Goal: Information Seeking & Learning: Learn about a topic

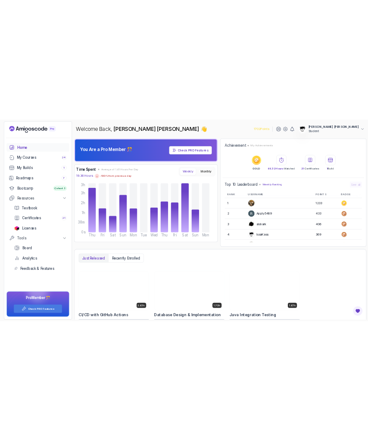
scroll to position [12, 0]
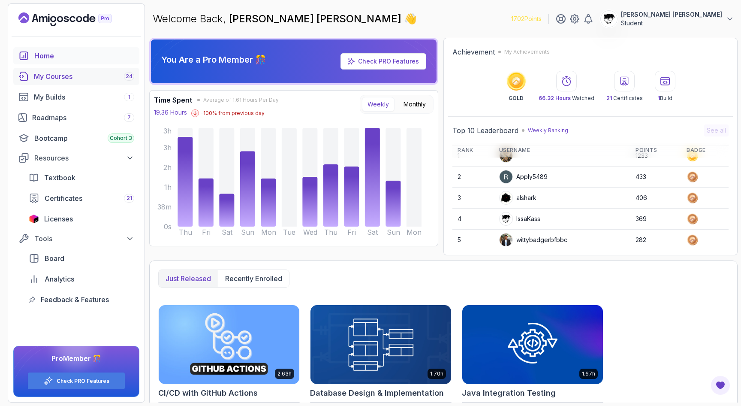
click at [50, 81] on link "My Courses 24" at bounding box center [76, 76] width 126 height 17
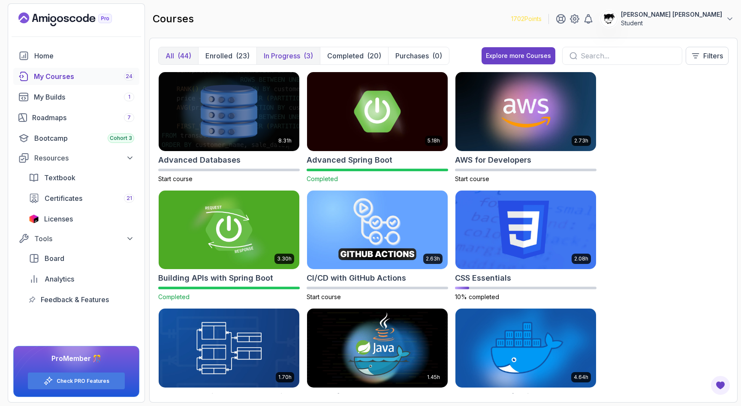
click at [272, 59] on p "In Progress" at bounding box center [282, 56] width 36 height 10
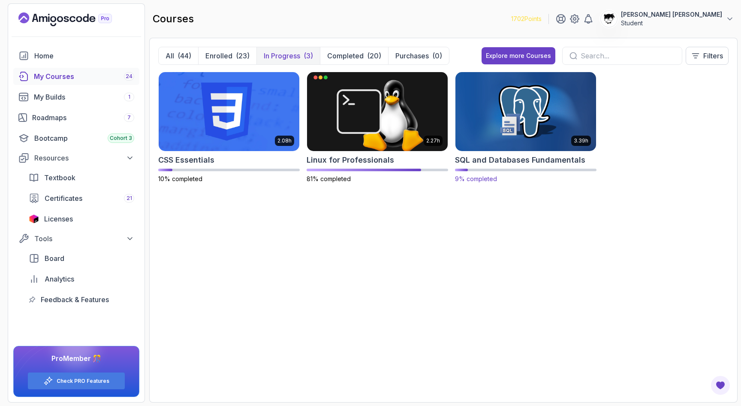
click at [513, 114] on img at bounding box center [526, 111] width 148 height 83
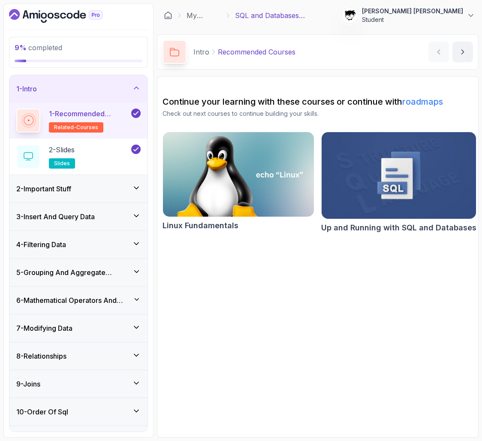
click at [53, 180] on div "2 - Important Stuff" at bounding box center [78, 188] width 138 height 27
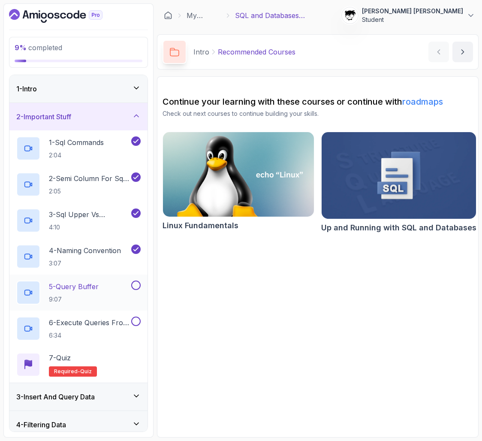
click at [59, 290] on p "5 - Query Buffer" at bounding box center [74, 286] width 50 height 10
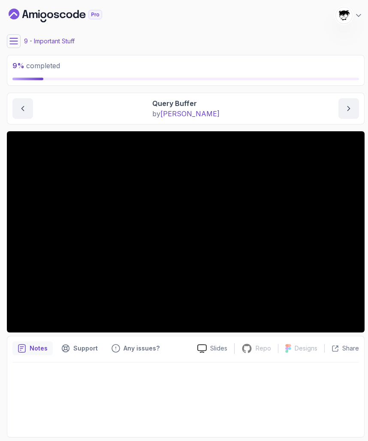
click at [17, 39] on icon at bounding box center [13, 41] width 9 height 9
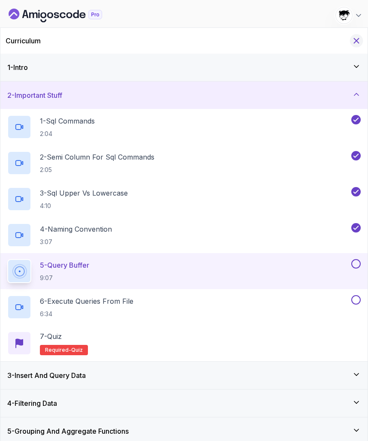
click at [353, 39] on icon "Hide Curriculum for mobile" at bounding box center [356, 40] width 9 height 9
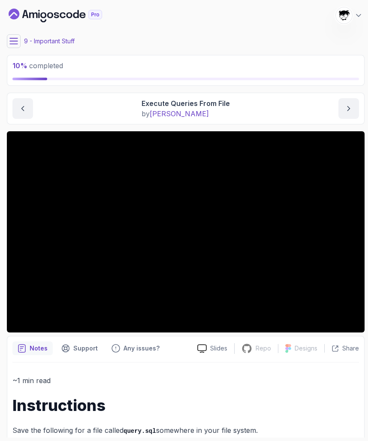
click at [12, 42] on icon at bounding box center [13, 41] width 9 height 9
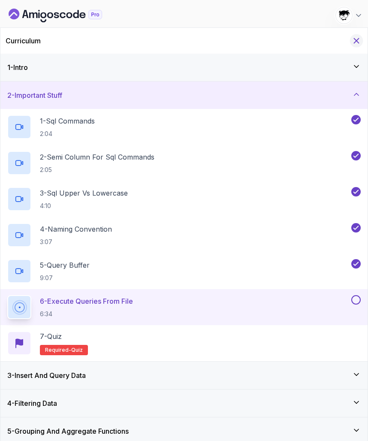
click at [357, 38] on icon "Hide Curriculum for mobile" at bounding box center [356, 40] width 9 height 9
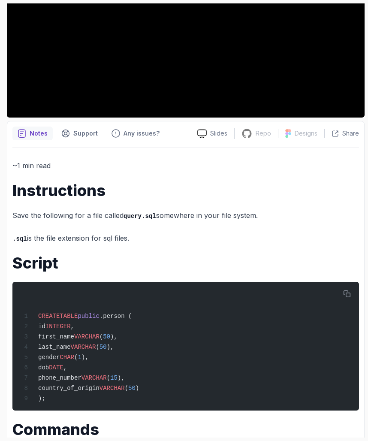
scroll to position [229, 0]
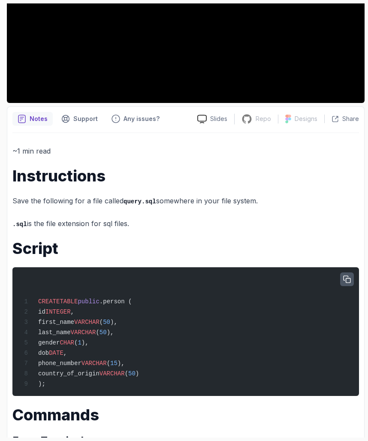
click at [341, 272] on button "button" at bounding box center [347, 279] width 14 height 14
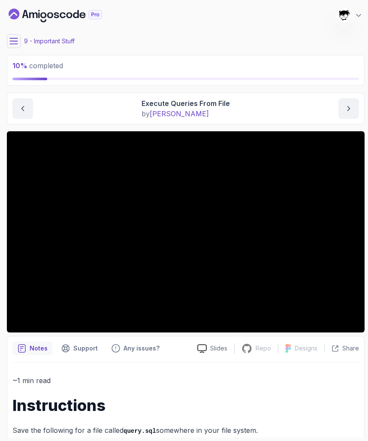
scroll to position [0, 0]
click at [11, 38] on icon at bounding box center [13, 41] width 9 height 9
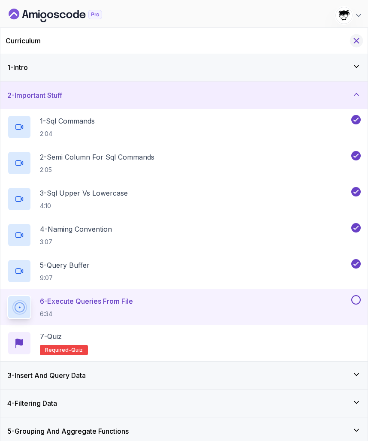
click at [359, 41] on icon "Hide Curriculum for mobile" at bounding box center [356, 40] width 9 height 9
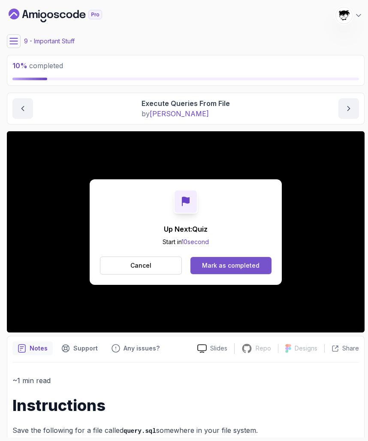
click at [207, 263] on div "Mark as completed" at bounding box center [230, 265] width 57 height 9
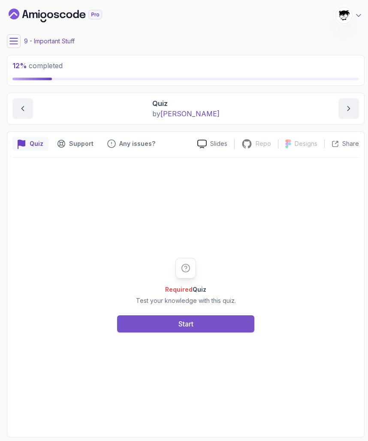
click at [183, 319] on div "Start" at bounding box center [185, 324] width 15 height 10
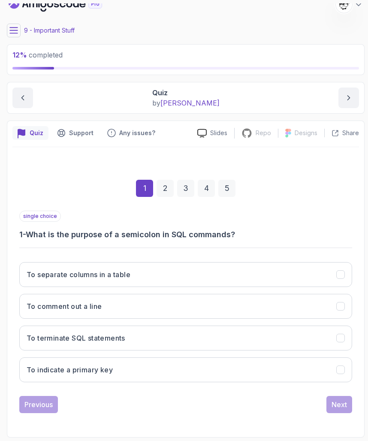
scroll to position [11, 0]
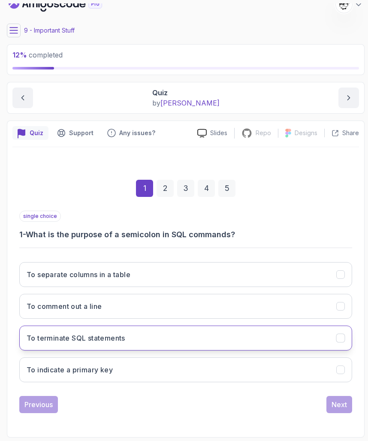
click at [165, 337] on button "To terminate SQL statements" at bounding box center [185, 337] width 333 height 25
click at [335, 404] on div "Next" at bounding box center [338, 404] width 15 height 10
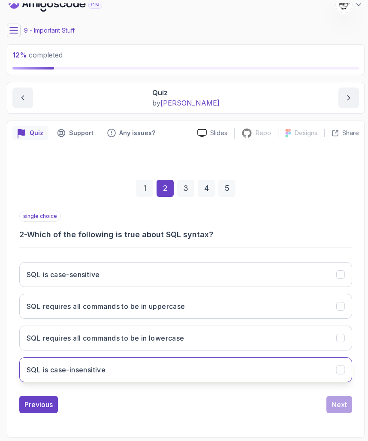
click at [188, 370] on button "SQL is case-insensitive" at bounding box center [185, 369] width 333 height 25
click at [347, 405] on button "Next" at bounding box center [339, 404] width 26 height 17
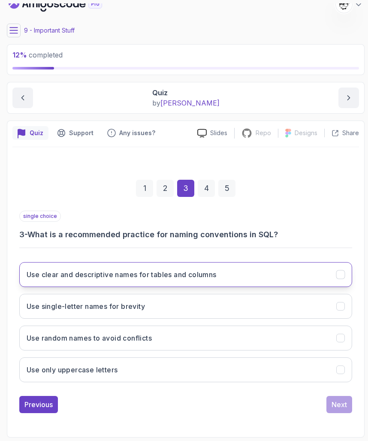
click at [281, 265] on button "Use clear and descriptive names for tables and columns" at bounding box center [185, 274] width 333 height 25
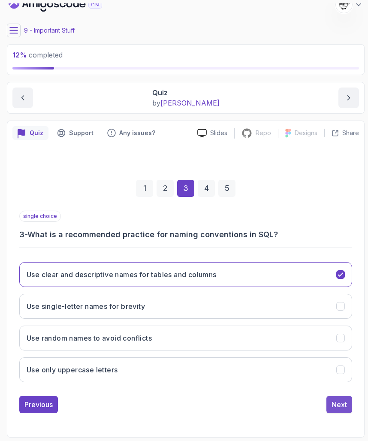
click at [334, 404] on div "Next" at bounding box center [338, 404] width 15 height 10
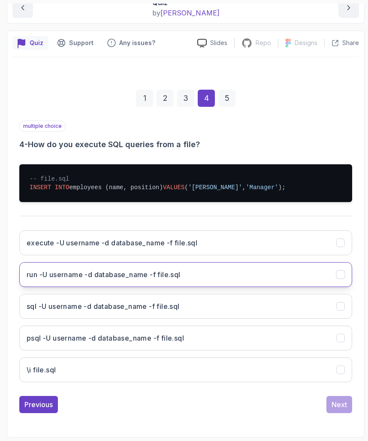
scroll to position [0, 0]
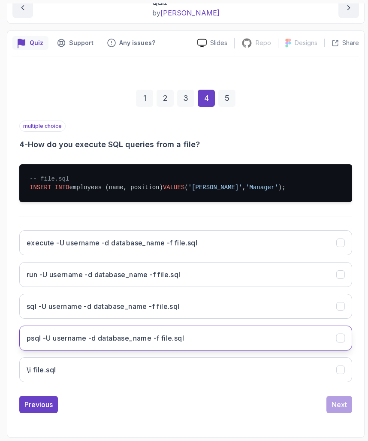
click at [116, 334] on h3 "psql -U username -d database_name -f file.sql" at bounding box center [105, 338] width 157 height 10
click at [335, 401] on div "Next" at bounding box center [338, 404] width 15 height 10
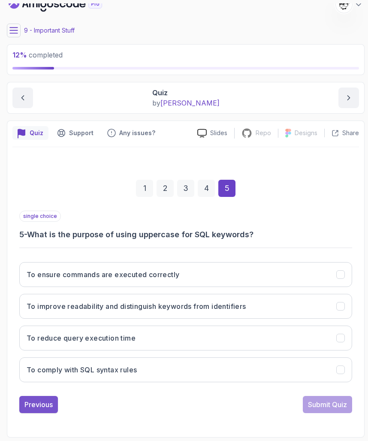
click at [29, 396] on button "Previous" at bounding box center [38, 404] width 39 height 17
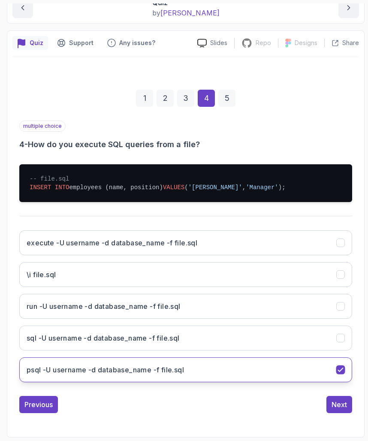
click at [69, 368] on h3 "psql -U username -d database_name -f file.sql" at bounding box center [105, 370] width 157 height 10
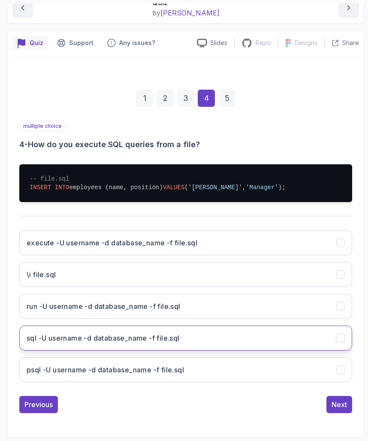
click at [112, 349] on button "sql -U username -d database_name -f file.sql" at bounding box center [185, 337] width 333 height 25
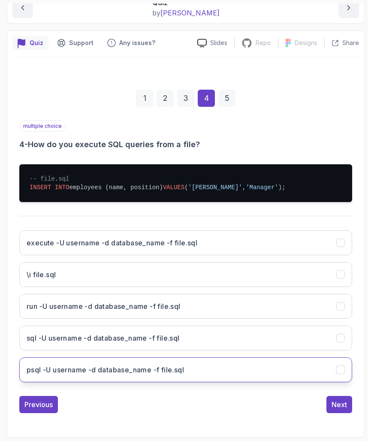
click at [112, 381] on button "psql -U username -d database_name -f file.sql" at bounding box center [185, 369] width 333 height 25
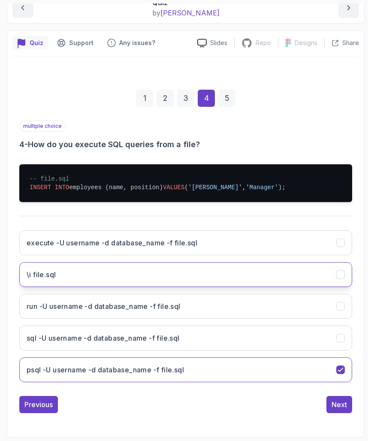
click at [113, 272] on button "\i file.sql" at bounding box center [185, 274] width 333 height 25
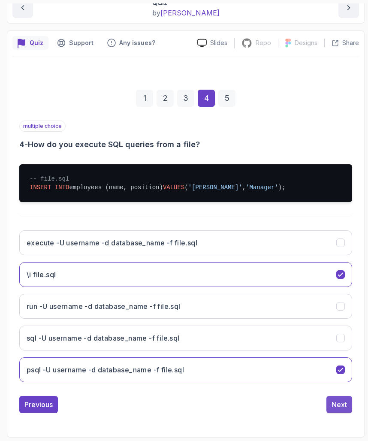
click at [339, 401] on div "Next" at bounding box center [338, 404] width 15 height 10
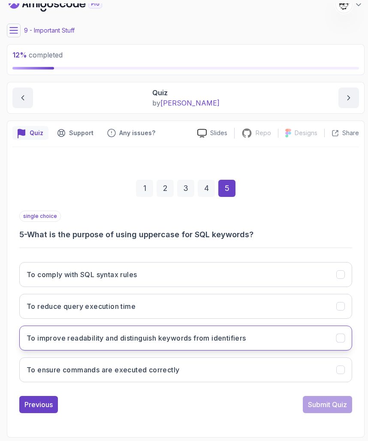
click at [231, 325] on button "To improve readability and distinguish keywords from identifiers" at bounding box center [185, 337] width 333 height 25
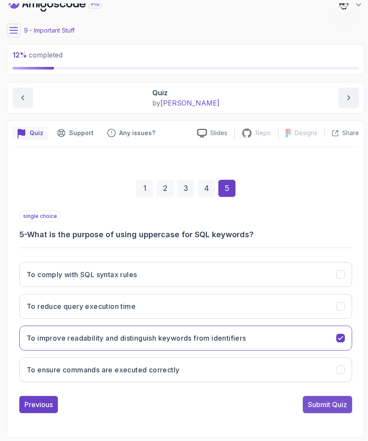
click at [338, 396] on button "Submit Quiz" at bounding box center [327, 404] width 49 height 17
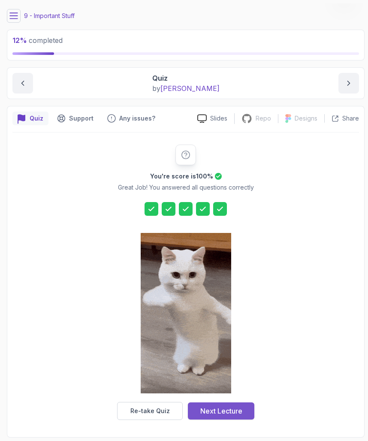
click at [227, 402] on button "Next Lecture" at bounding box center [221, 410] width 66 height 17
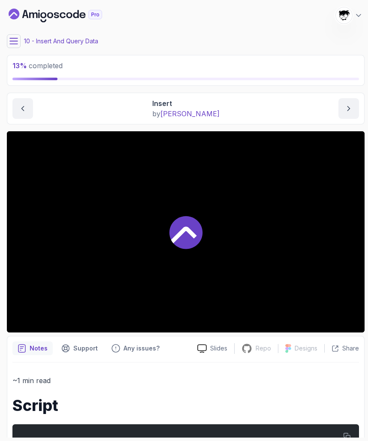
click at [109, 223] on div at bounding box center [186, 231] width 358 height 201
click at [12, 47] on button at bounding box center [14, 41] width 14 height 14
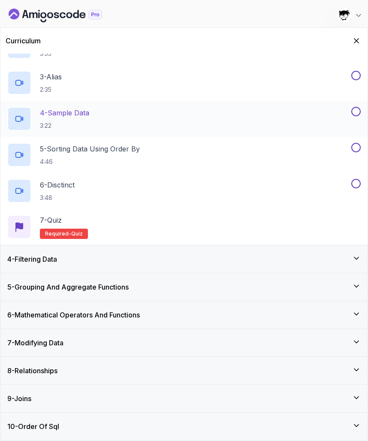
scroll to position [144, 0]
click at [353, 40] on icon "Hide Curriculum for mobile" at bounding box center [356, 40] width 9 height 9
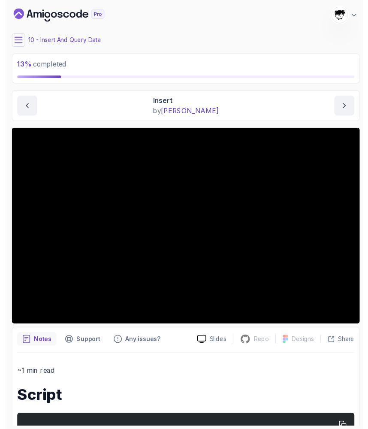
scroll to position [0, 0]
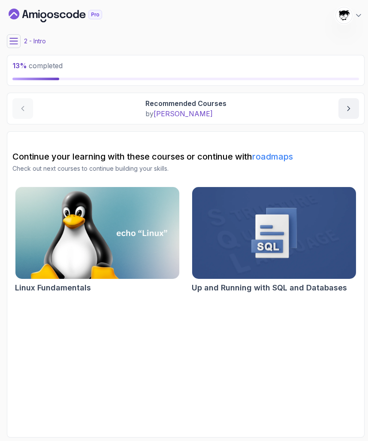
click at [14, 46] on button at bounding box center [14, 41] width 14 height 14
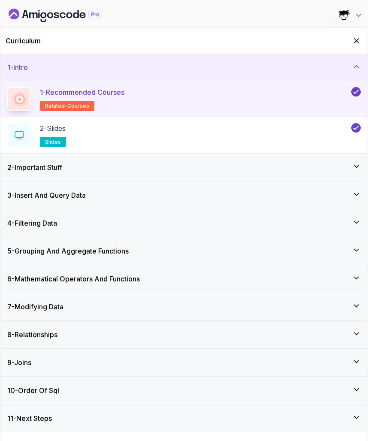
click at [37, 195] on h3 "3 - Insert And Query Data" at bounding box center [46, 195] width 78 height 10
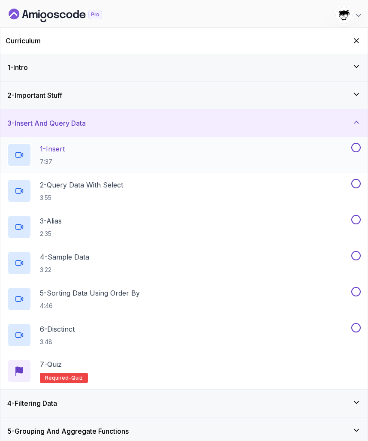
click at [62, 148] on p "1 - Insert" at bounding box center [52, 149] width 25 height 10
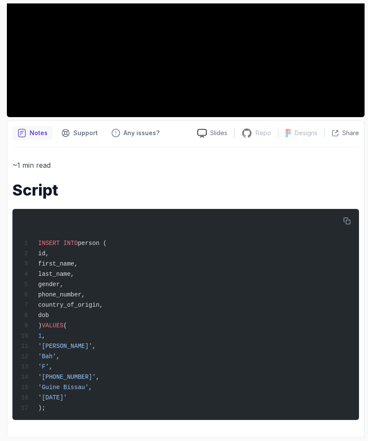
scroll to position [223, 0]
click at [346, 217] on icon "button" at bounding box center [347, 220] width 7 height 7
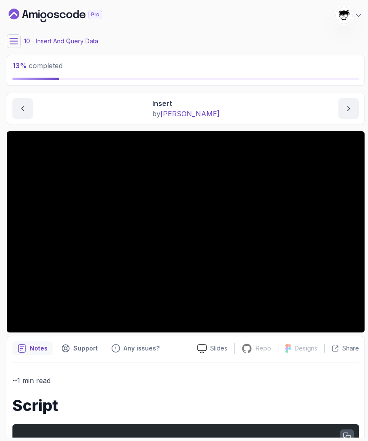
scroll to position [0, 0]
click at [17, 48] on main "My Courses SQL and Databases Fundamentals 1704 Points [PERSON_NAME] [PERSON_NAM…" at bounding box center [186, 220] width 358 height 434
click at [11, 38] on icon at bounding box center [13, 41] width 9 height 9
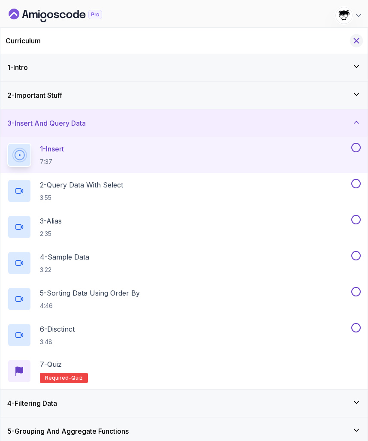
click at [356, 40] on icon "Hide Curriculum for mobile" at bounding box center [356, 41] width 5 height 5
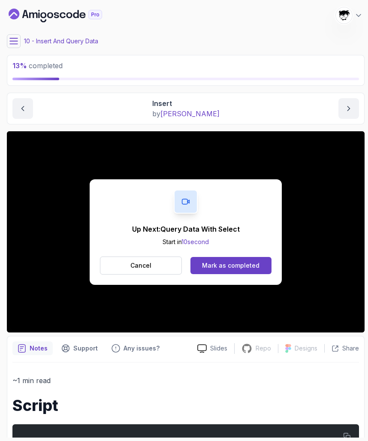
click at [243, 275] on div "Up Next: Query Data With Select Start in 10 second Cancel Mark as completed" at bounding box center [186, 231] width 192 height 105
click at [228, 264] on div "Mark as completed" at bounding box center [230, 265] width 57 height 9
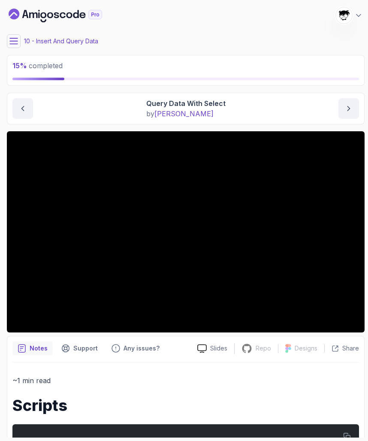
click at [14, 37] on icon at bounding box center [13, 41] width 9 height 9
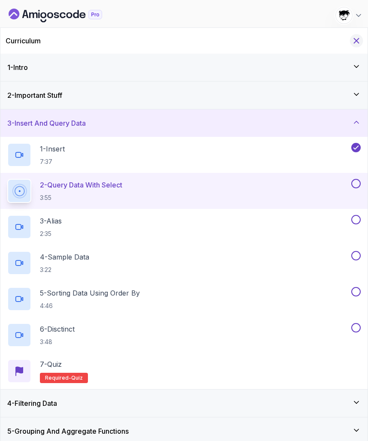
click at [355, 39] on icon "Hide Curriculum for mobile" at bounding box center [356, 41] width 5 height 5
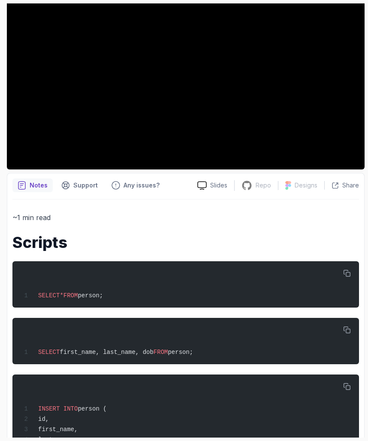
scroll to position [292, 0]
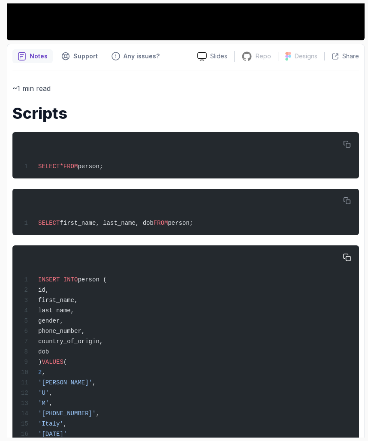
click at [336, 255] on div "INSERT INTO person ( id, first_name, last_name, gender, phone_number, country_o…" at bounding box center [185, 350] width 333 height 201
click at [352, 259] on button "button" at bounding box center [347, 257] width 14 height 14
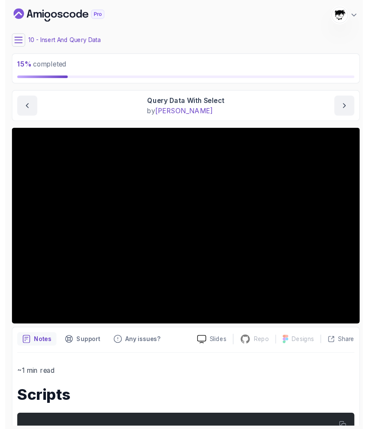
scroll to position [-1, 0]
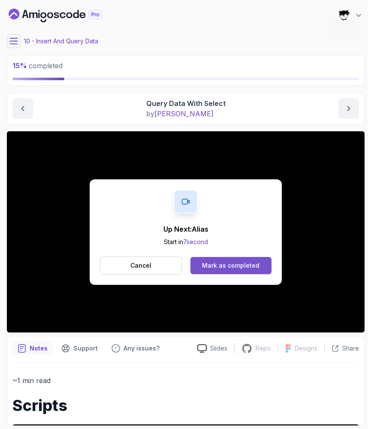
click at [216, 268] on div "Mark as completed" at bounding box center [230, 265] width 57 height 9
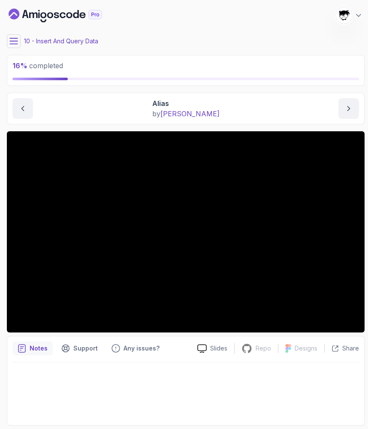
click at [9, 44] on icon at bounding box center [13, 41] width 9 height 9
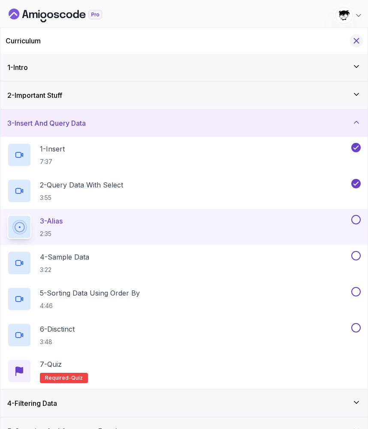
click at [360, 42] on icon "Hide Curriculum for mobile" at bounding box center [356, 40] width 9 height 9
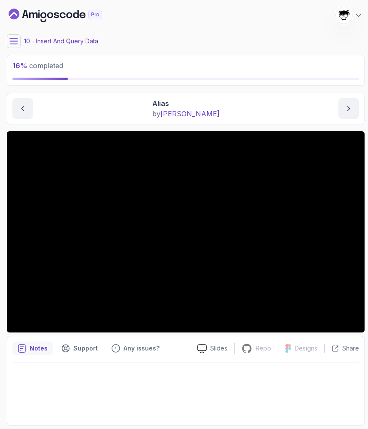
click at [5, 213] on div "16 % completed 1 - Intro 2 - Important Stuff 3 - Insert And Query Data 1 - Inse…" at bounding box center [183, 214] width 361 height 422
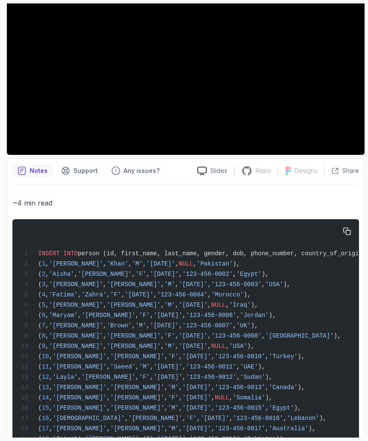
scroll to position [272, 0]
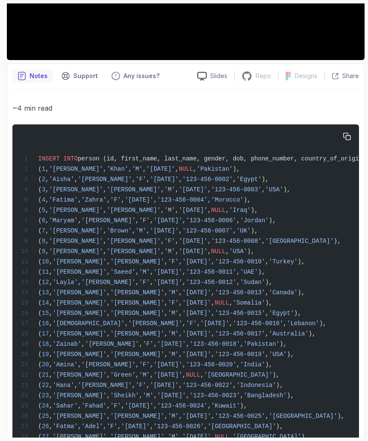
click at [349, 137] on icon "button" at bounding box center [347, 137] width 8 height 8
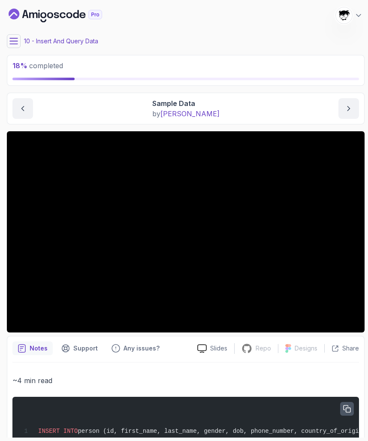
scroll to position [0, 0]
click at [347, 415] on button "button" at bounding box center [347, 409] width 14 height 14
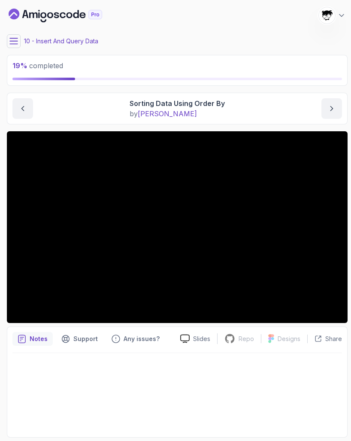
click at [10, 38] on icon at bounding box center [13, 41] width 9 height 9
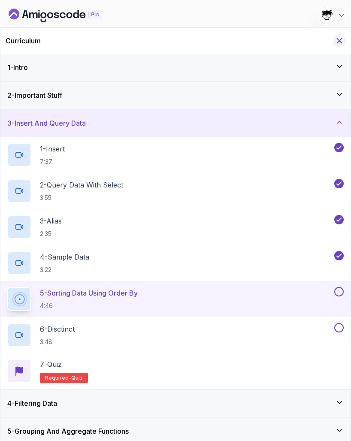
click at [338, 40] on icon "Hide Curriculum for mobile" at bounding box center [339, 41] width 5 height 5
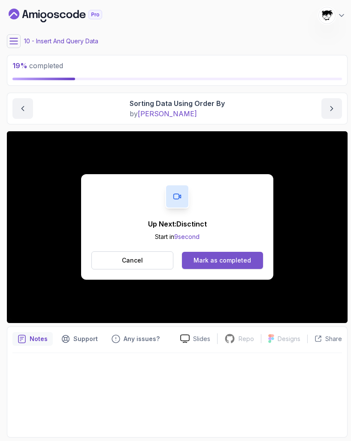
click at [237, 256] on div "Mark as completed" at bounding box center [221, 260] width 57 height 9
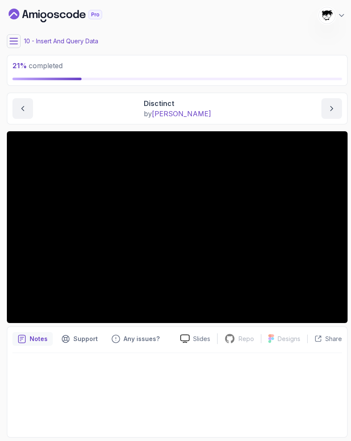
click at [14, 39] on icon at bounding box center [13, 41] width 9 height 9
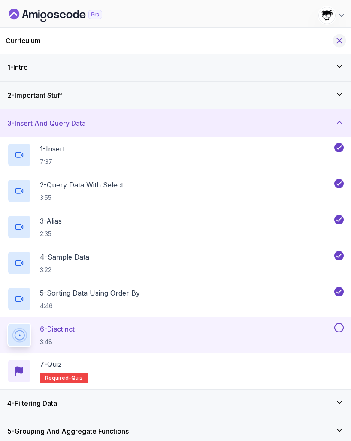
click at [340, 42] on icon "Hide Curriculum for mobile" at bounding box center [339, 41] width 5 height 5
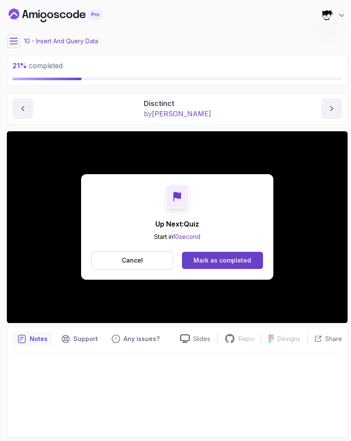
click at [202, 247] on div "Up Next: Quiz Start in 10 second Cancel Mark as completed" at bounding box center [177, 226] width 192 height 105
click at [202, 251] on div "Cancel Mark as completed" at bounding box center [177, 260] width 172 height 18
click at [201, 257] on div "Mark as completed" at bounding box center [221, 260] width 57 height 9
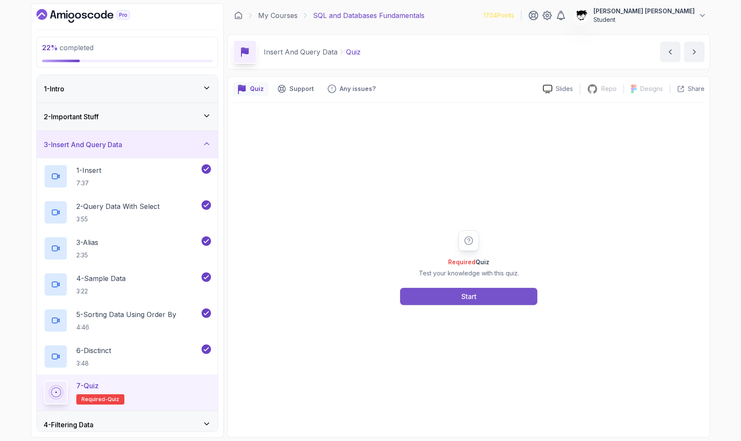
click at [368, 297] on button "Start" at bounding box center [468, 296] width 137 height 17
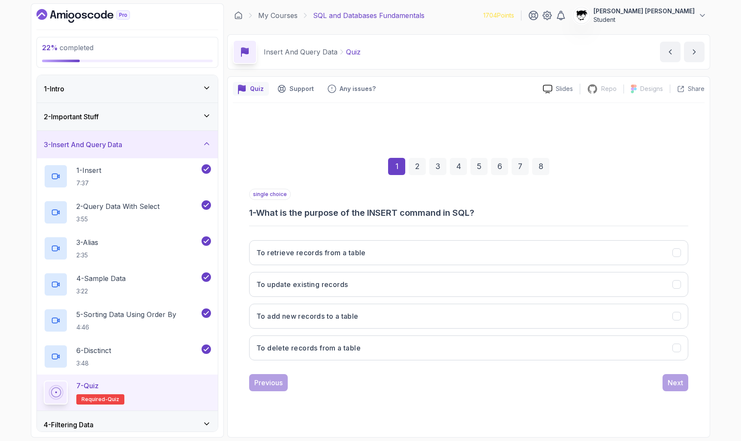
click at [329, 303] on div "To retrieve records from a table To update existing records To add new records …" at bounding box center [468, 300] width 439 height 134
click at [330, 310] on button "To add new records to a table" at bounding box center [468, 316] width 439 height 25
click at [368, 383] on button "Next" at bounding box center [676, 382] width 26 height 17
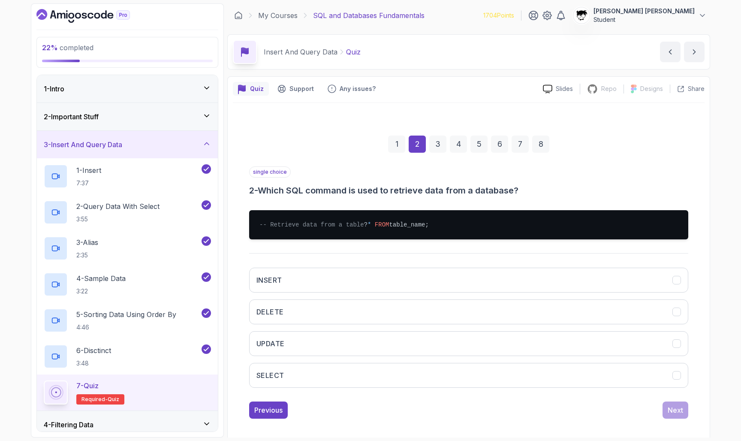
click at [368, 371] on div "INSERT DELETE UPDATE SELECT" at bounding box center [468, 328] width 439 height 134
click at [368, 381] on button "SELECT" at bounding box center [468, 375] width 439 height 25
click at [368, 415] on div "Next" at bounding box center [675, 410] width 15 height 10
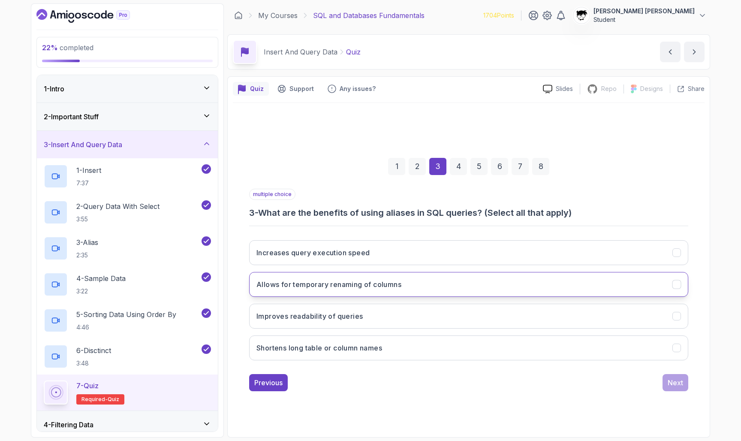
click at [368, 288] on h3 "Allows for temporary renaming of columns" at bounding box center [328, 284] width 145 height 10
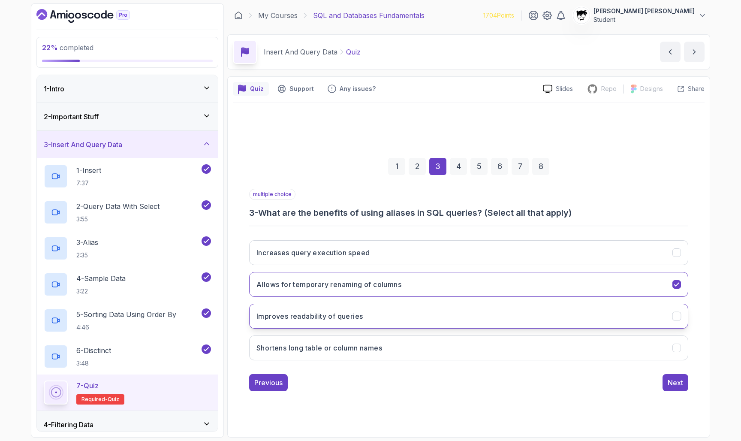
click at [368, 326] on button "Improves readability of queries" at bounding box center [468, 316] width 439 height 25
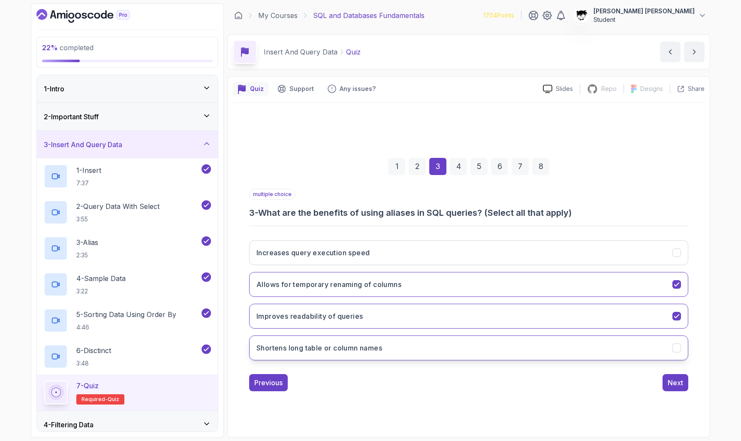
click at [368, 351] on button "Shortens long table or column names" at bounding box center [468, 347] width 439 height 25
click at [368, 383] on div "Next" at bounding box center [675, 382] width 15 height 10
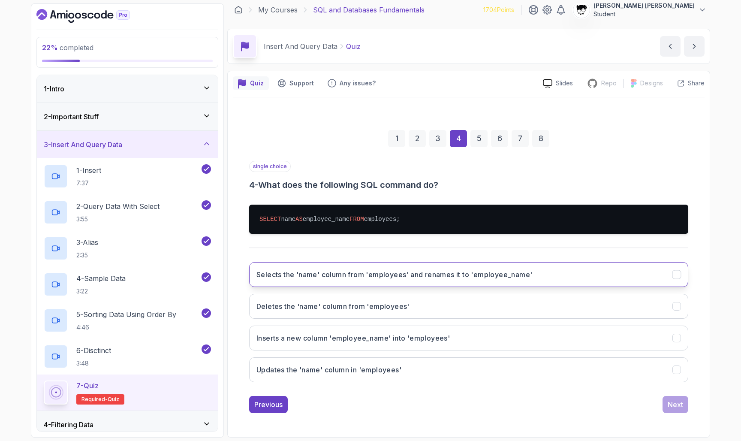
scroll to position [6, 0]
click at [368, 267] on button "Selects the 'name' column from 'employees' and renames it to 'employee_name'" at bounding box center [468, 274] width 439 height 25
click at [368, 403] on button "Next" at bounding box center [676, 404] width 26 height 17
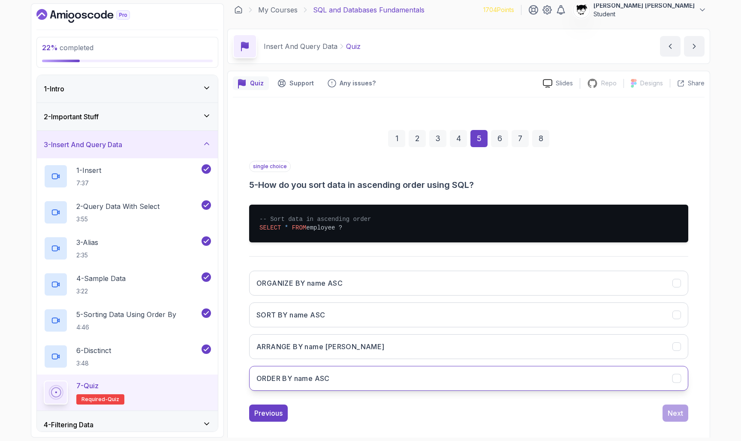
click at [368, 379] on button "ORDER BY name ASC" at bounding box center [468, 378] width 439 height 25
click at [368, 407] on button "Next" at bounding box center [676, 412] width 26 height 17
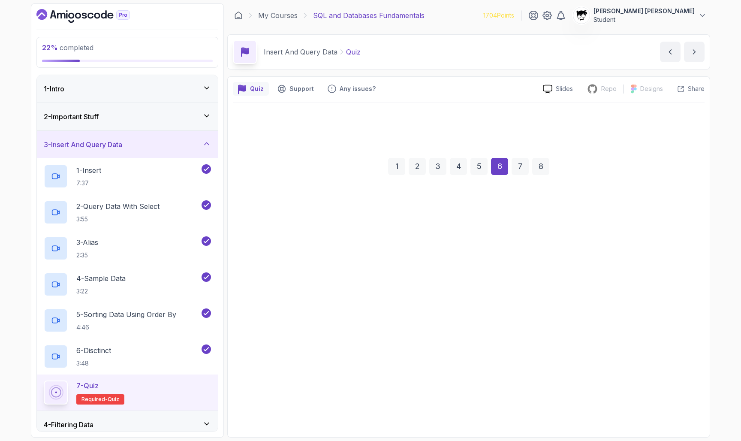
scroll to position [0, 0]
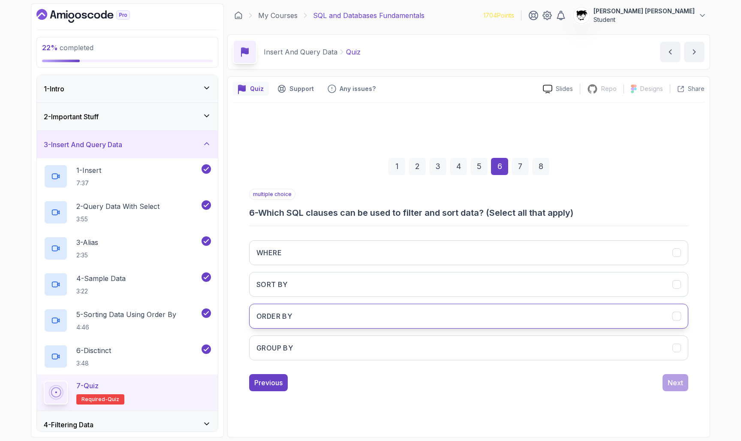
click at [300, 318] on button "ORDER BY" at bounding box center [468, 316] width 439 height 25
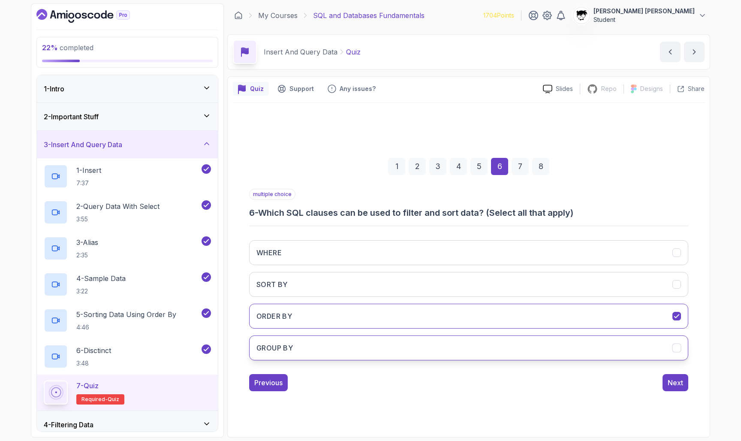
click at [301, 339] on button "GROUP BY" at bounding box center [468, 347] width 439 height 25
click at [300, 243] on button "WHERE" at bounding box center [468, 252] width 439 height 25
click at [368, 383] on div "Next" at bounding box center [675, 382] width 15 height 10
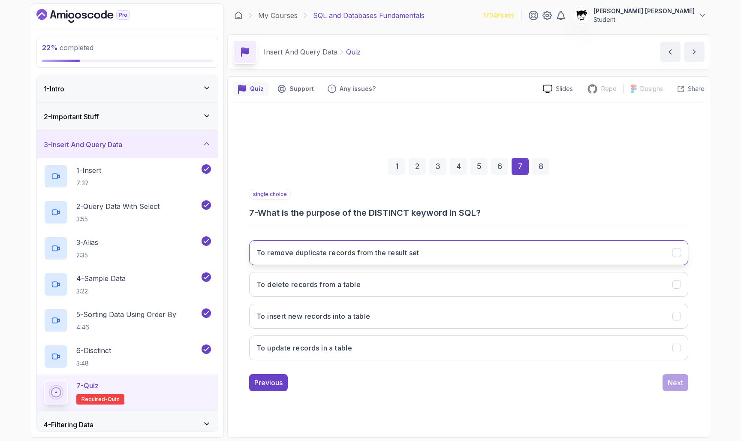
click at [295, 256] on h3 "To remove duplicate records from the result set" at bounding box center [337, 252] width 163 height 10
click at [368, 383] on div "Next" at bounding box center [675, 382] width 15 height 10
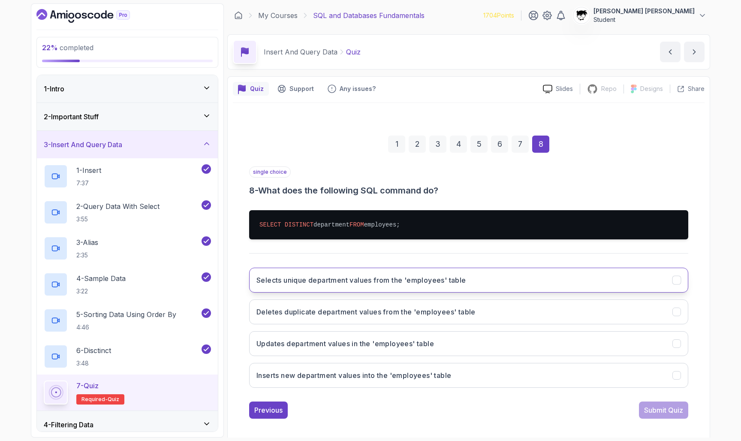
click at [275, 273] on button "Selects unique department values from the 'employees' table" at bounding box center [468, 280] width 439 height 25
click at [368, 407] on div "Submit Quiz" at bounding box center [663, 410] width 39 height 10
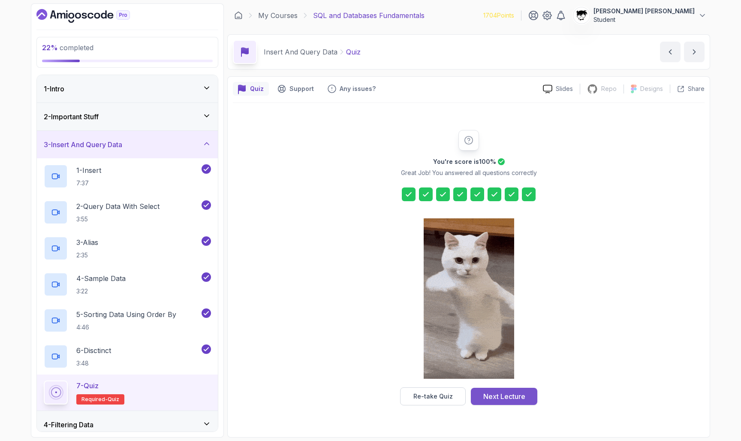
click at [368, 389] on button "Next Lecture" at bounding box center [504, 396] width 66 height 17
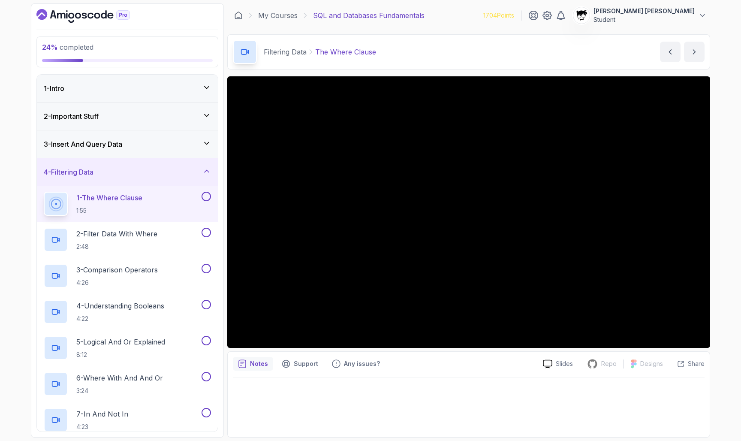
click at [58, 21] on icon "Dashboard" at bounding box center [82, 16] width 93 height 14
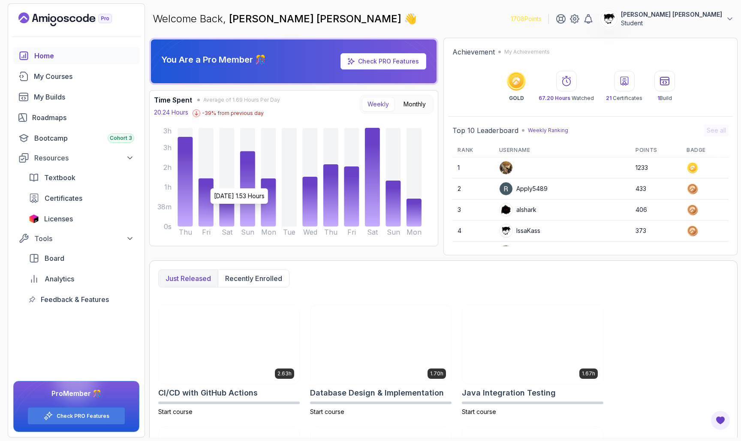
scroll to position [198, 0]
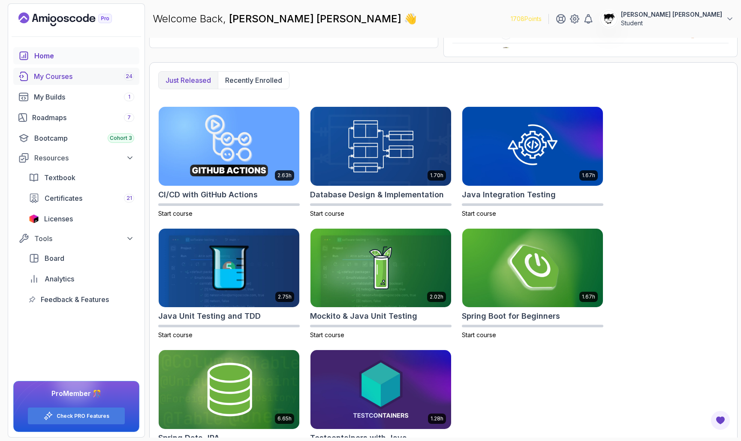
click at [82, 84] on link "My Courses 24" at bounding box center [76, 76] width 126 height 17
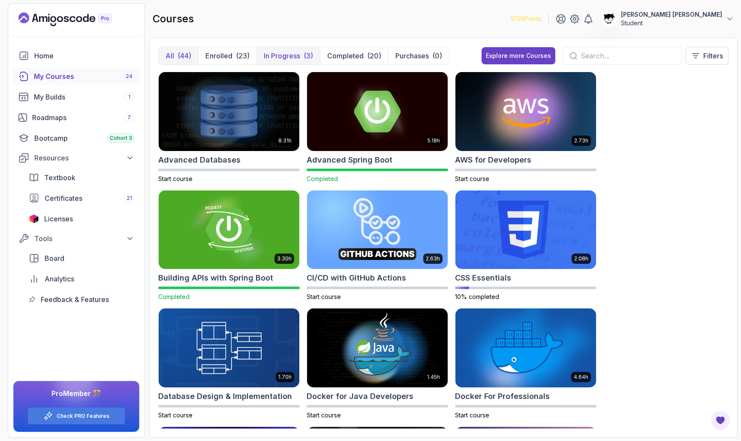
click at [280, 54] on p "In Progress" at bounding box center [282, 56] width 36 height 10
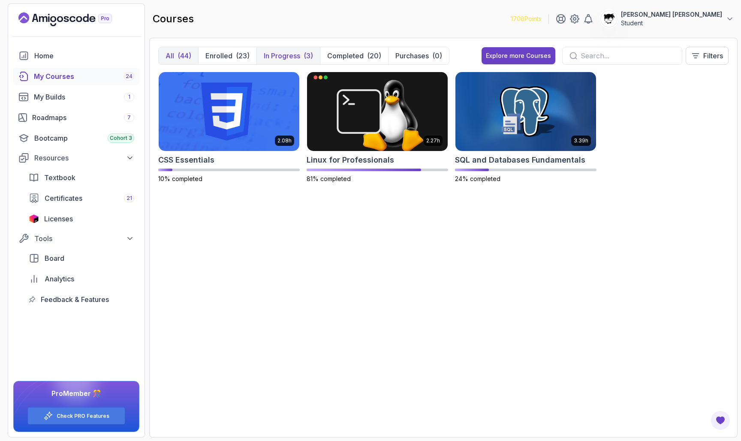
click at [180, 57] on div "(44)" at bounding box center [185, 56] width 14 height 10
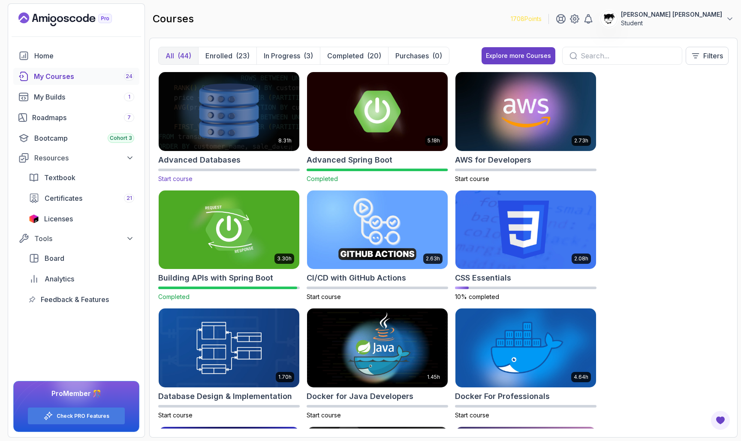
click at [214, 136] on img at bounding box center [229, 111] width 148 height 83
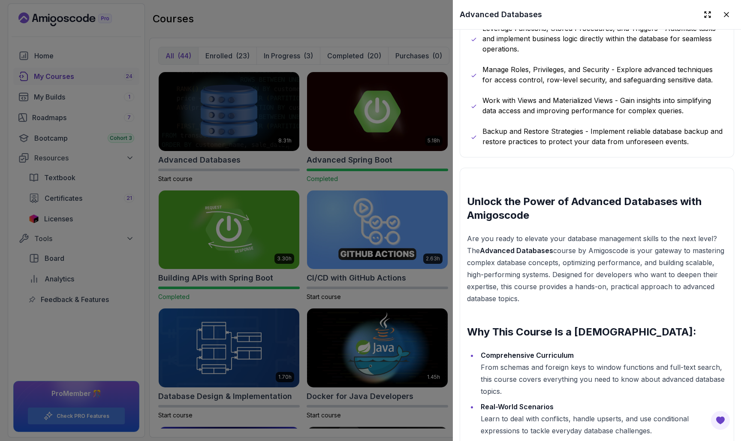
scroll to position [364, 0]
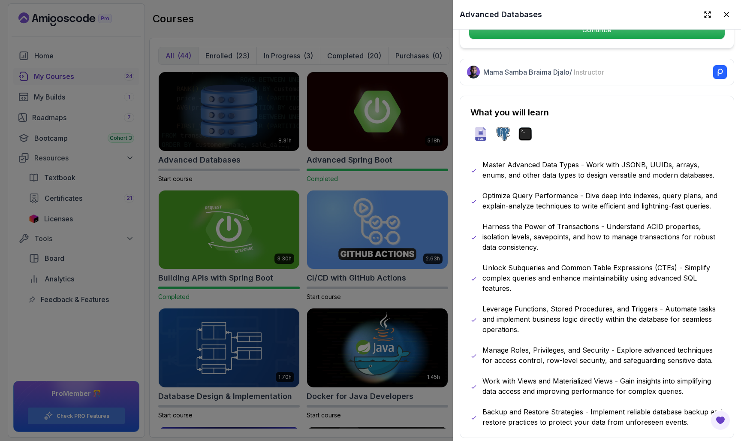
click at [269, 151] on div at bounding box center [370, 220] width 741 height 441
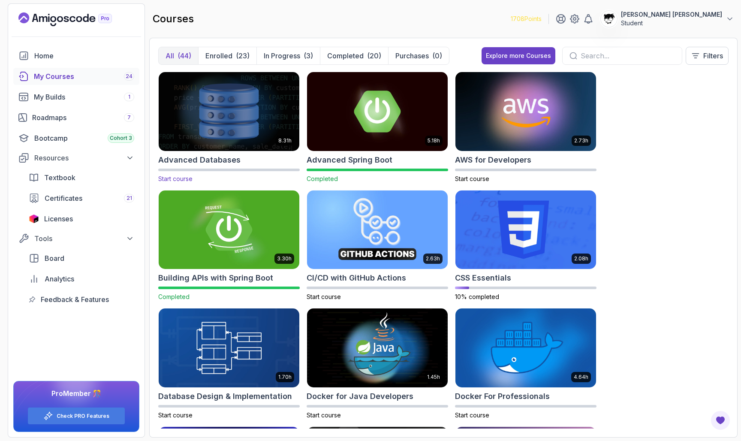
click at [227, 110] on img at bounding box center [229, 111] width 148 height 83
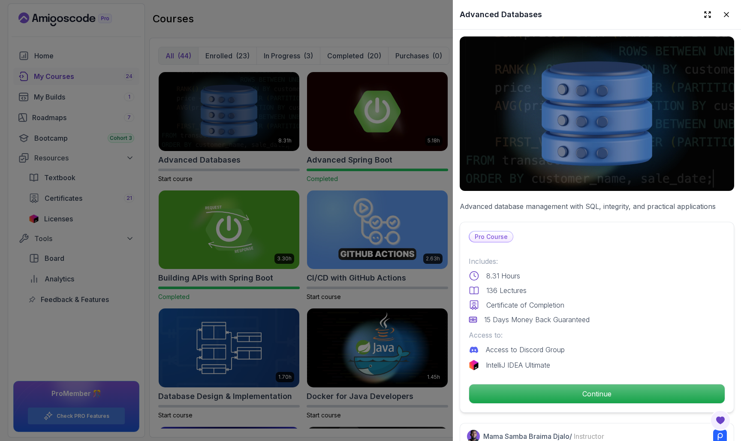
click at [342, 170] on div at bounding box center [370, 220] width 741 height 441
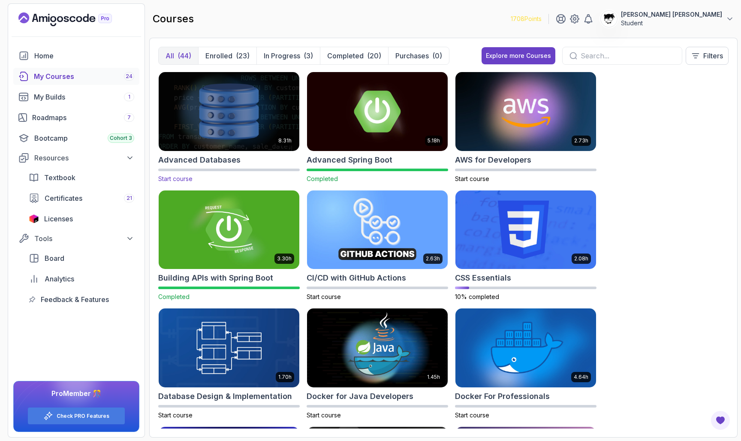
click at [188, 108] on img at bounding box center [229, 111] width 148 height 83
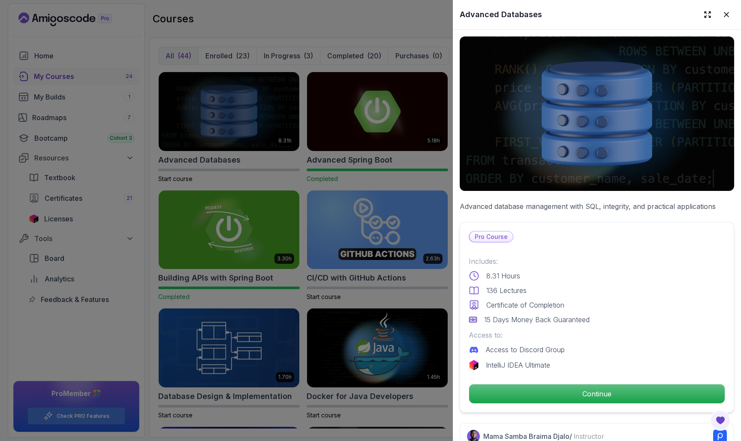
scroll to position [687, 0]
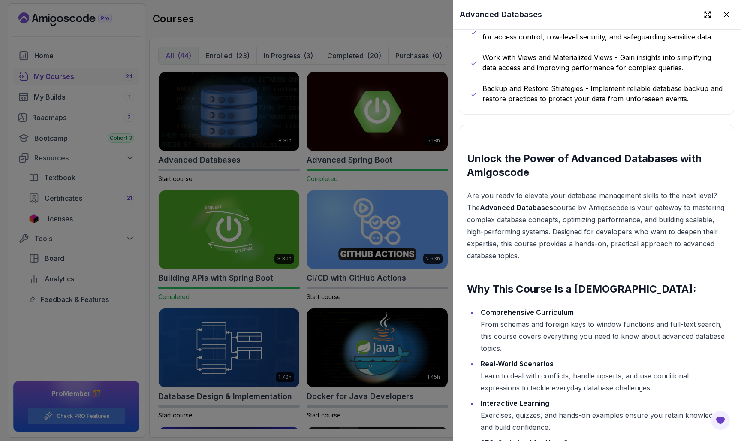
click at [324, 146] on div at bounding box center [370, 220] width 741 height 441
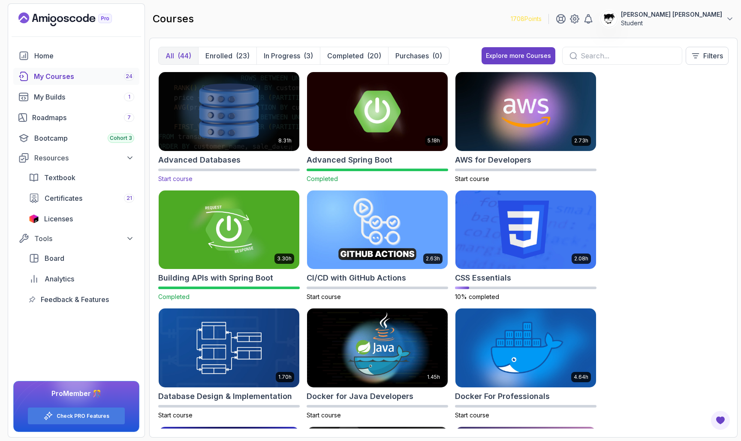
click at [242, 123] on img at bounding box center [229, 111] width 148 height 83
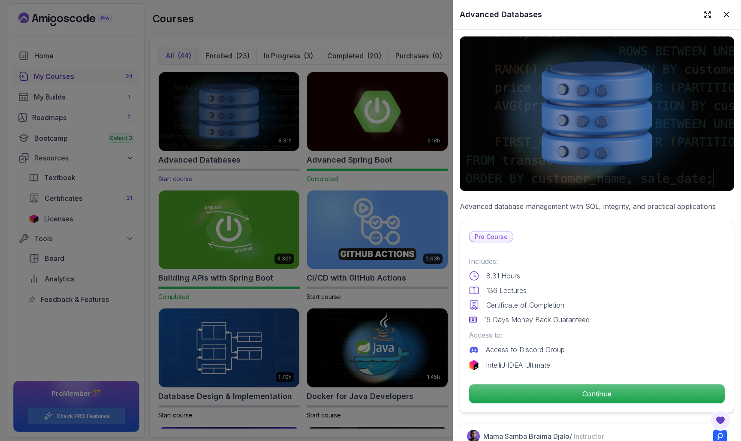
click at [242, 123] on div at bounding box center [370, 220] width 741 height 441
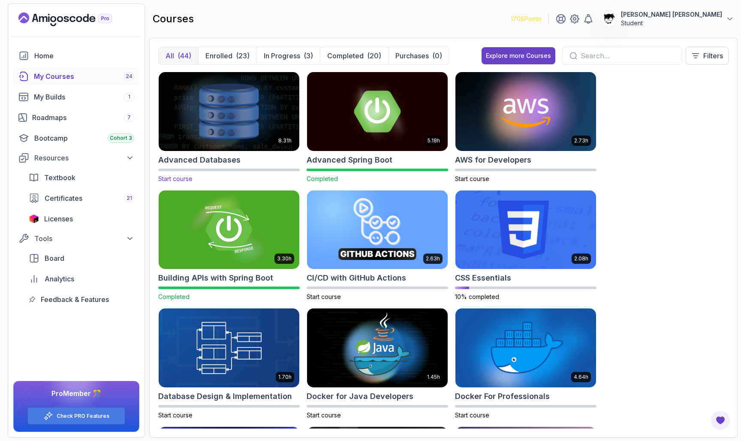
click at [242, 123] on img at bounding box center [229, 111] width 148 height 83
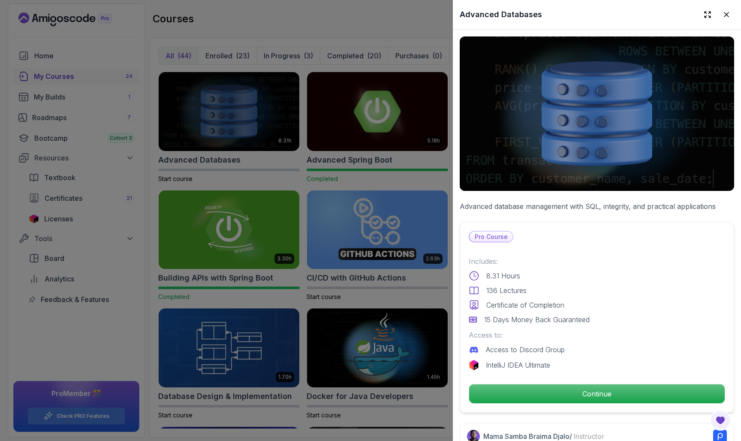
click at [340, 67] on div at bounding box center [370, 220] width 741 height 441
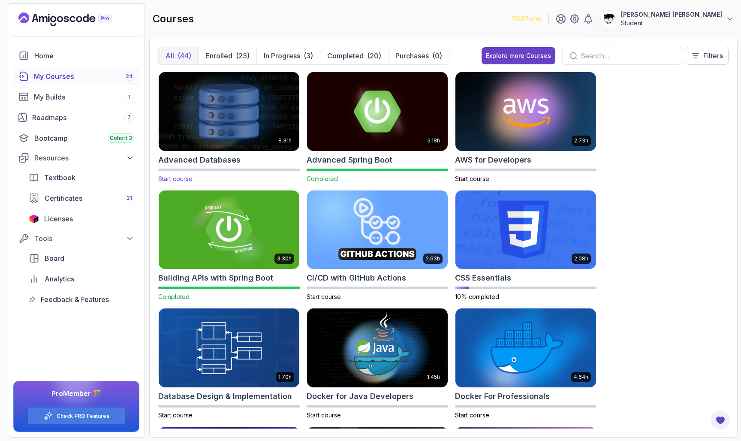
click at [292, 94] on img at bounding box center [229, 111] width 148 height 83
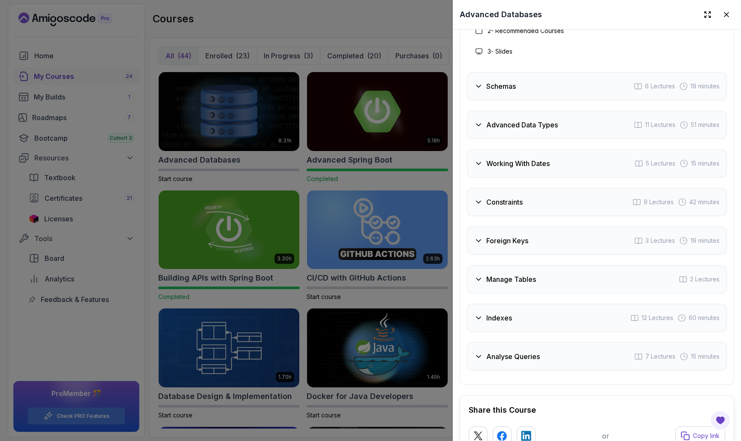
scroll to position [1592, 0]
click at [368, 169] on div "Working With Dates 5 Lectures 15 minutes" at bounding box center [597, 163] width 260 height 28
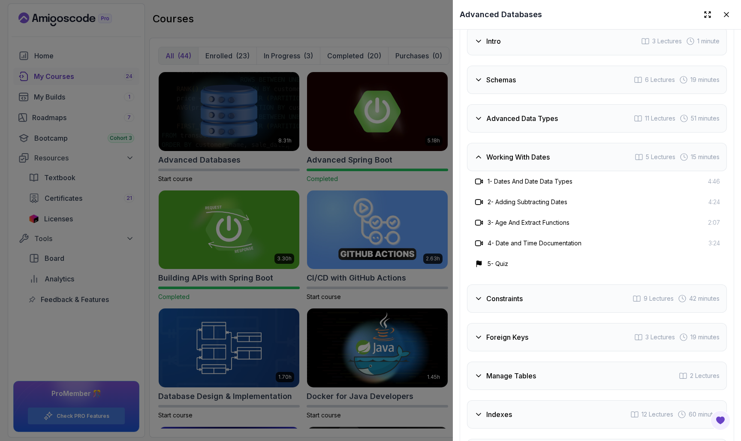
scroll to position [1504, 0]
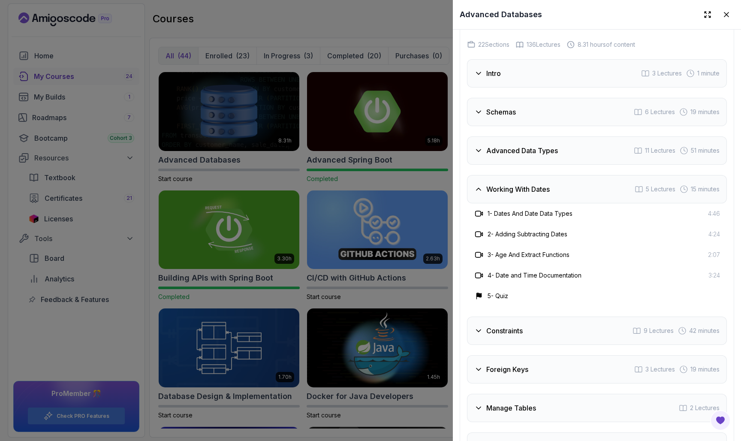
click at [368, 193] on h3 "Working With Dates" at bounding box center [517, 189] width 63 height 10
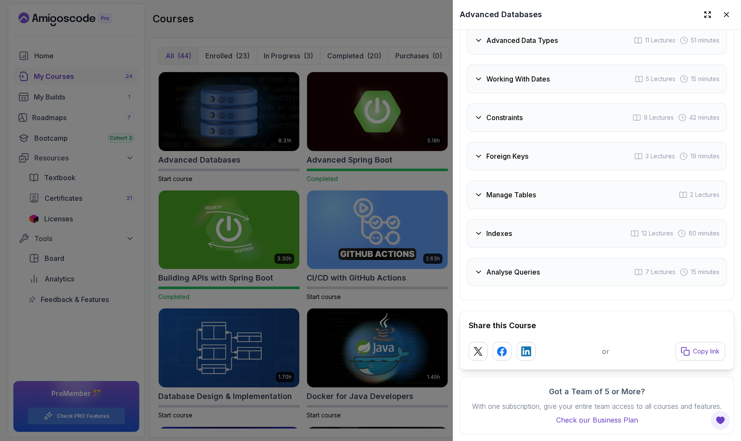
scroll to position [1614, 0]
click at [368, 241] on div "Indexes 12 Lectures 60 minutes" at bounding box center [597, 233] width 260 height 28
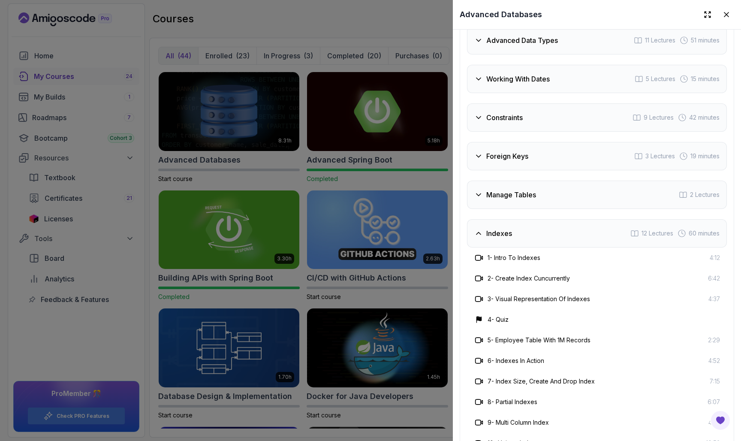
click at [368, 241] on div "Indexes 12 Lectures 60 minutes" at bounding box center [597, 233] width 260 height 28
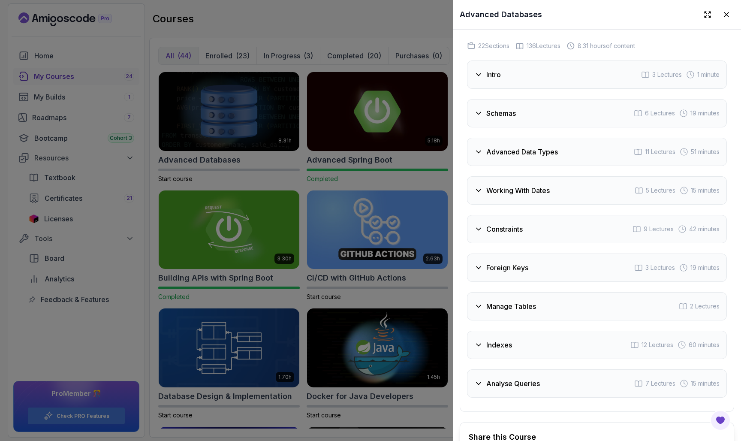
scroll to position [1428, 0]
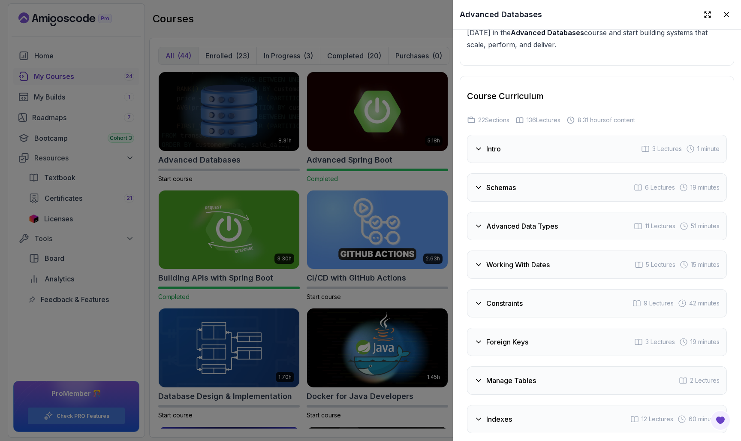
click at [368, 371] on div "Manage Tables 2 Lectures" at bounding box center [597, 380] width 260 height 28
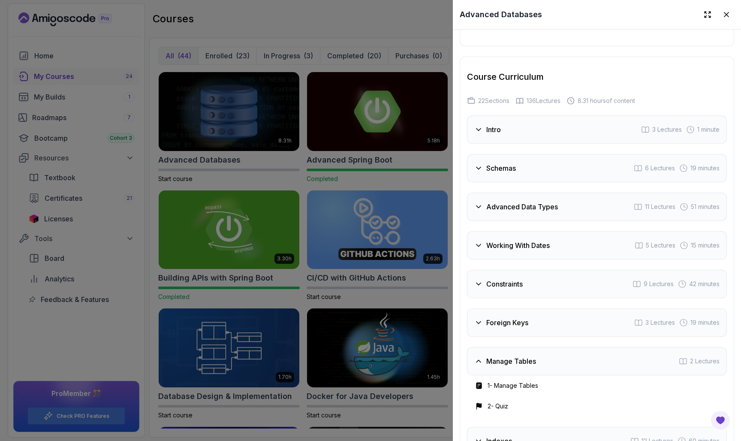
scroll to position [1457, 0]
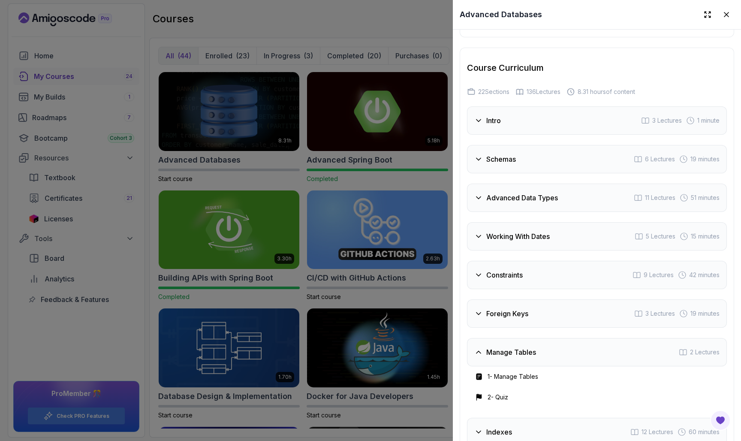
click at [368, 313] on h3 "Foreign Keys" at bounding box center [507, 313] width 42 height 10
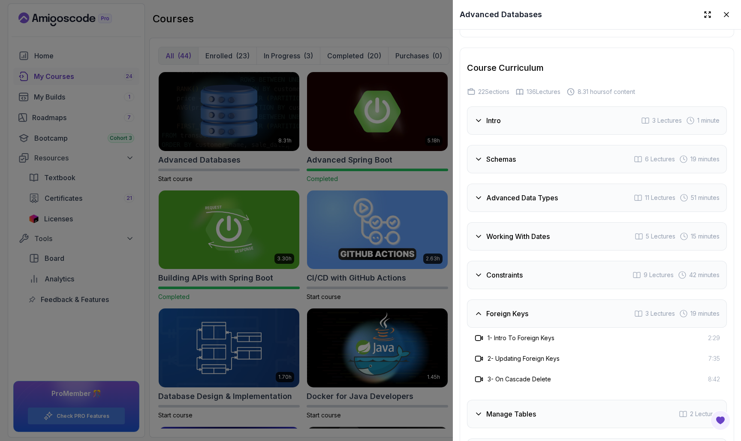
click at [368, 231] on div "Working With Dates 5 Lectures 15 minutes" at bounding box center [597, 236] width 260 height 28
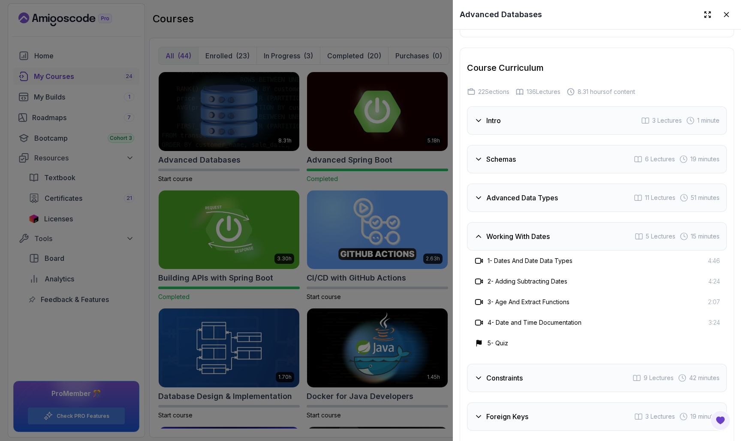
click at [368, 168] on div "Schemas 6 Lectures 19 minutes" at bounding box center [597, 159] width 260 height 28
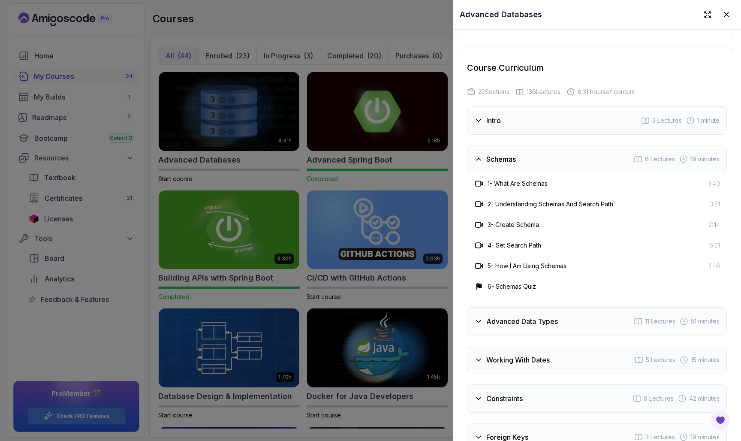
click at [340, 242] on div at bounding box center [370, 220] width 741 height 441
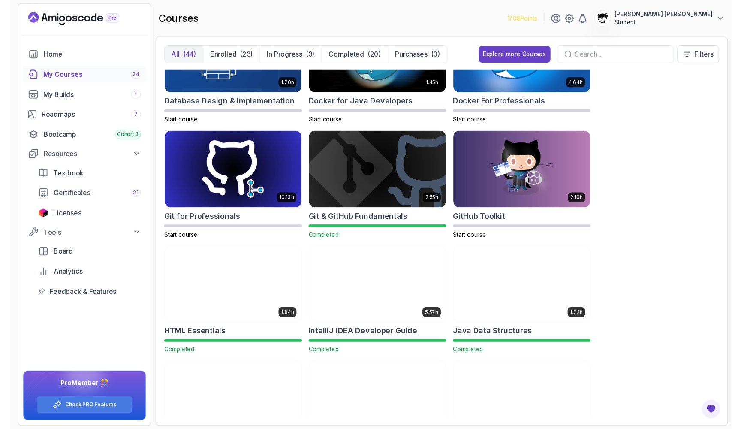
scroll to position [338, 0]
